Goal: Find specific page/section: Locate a particular part of the current website

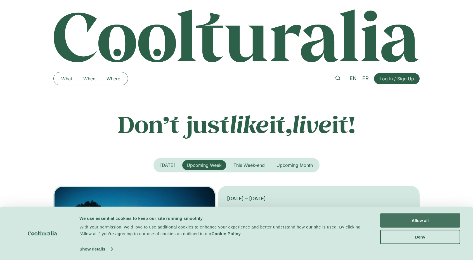
click at [391, 224] on button "Allow all" at bounding box center [420, 221] width 80 height 14
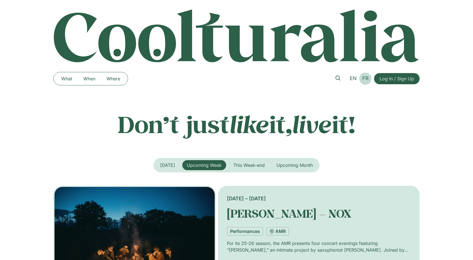
click at [368, 80] on span "FR" at bounding box center [365, 78] width 6 height 6
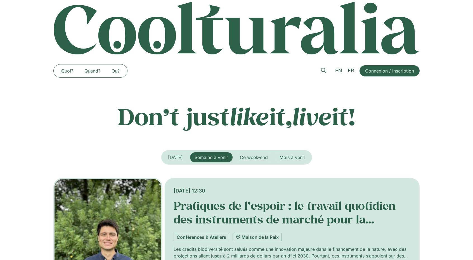
scroll to position [7, 0]
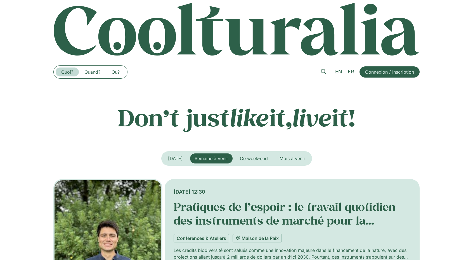
click at [65, 73] on link "Quoi?" at bounding box center [67, 72] width 23 height 9
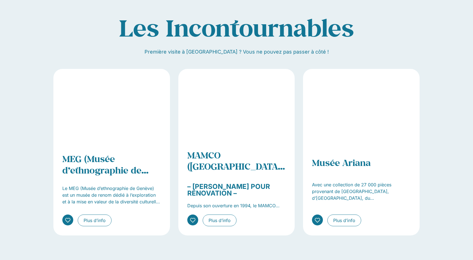
scroll to position [662, 0]
